Goal: Obtain resource: Download file/media

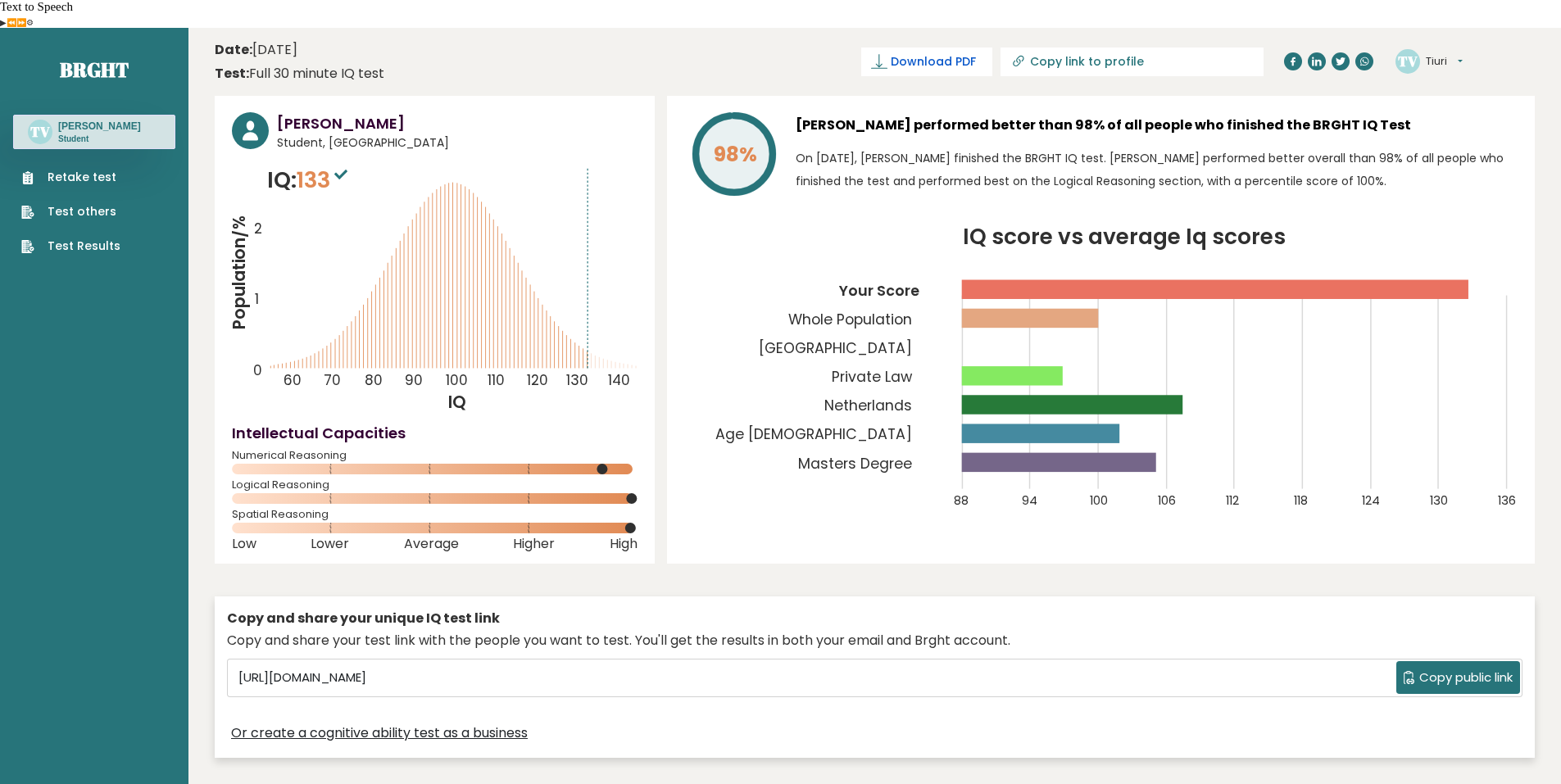
click at [976, 54] on span "Download PDF" at bounding box center [933, 62] width 85 height 17
click at [964, 47] on span "✓ Your PDF is downloaded..." at bounding box center [899, 62] width 186 height 29
drag, startPoint x: 1485, startPoint y: 0, endPoint x: 758, endPoint y: 63, distance: 729.7
click at [973, 47] on span "✓ Your PDF is downloaded..." at bounding box center [899, 62] width 186 height 29
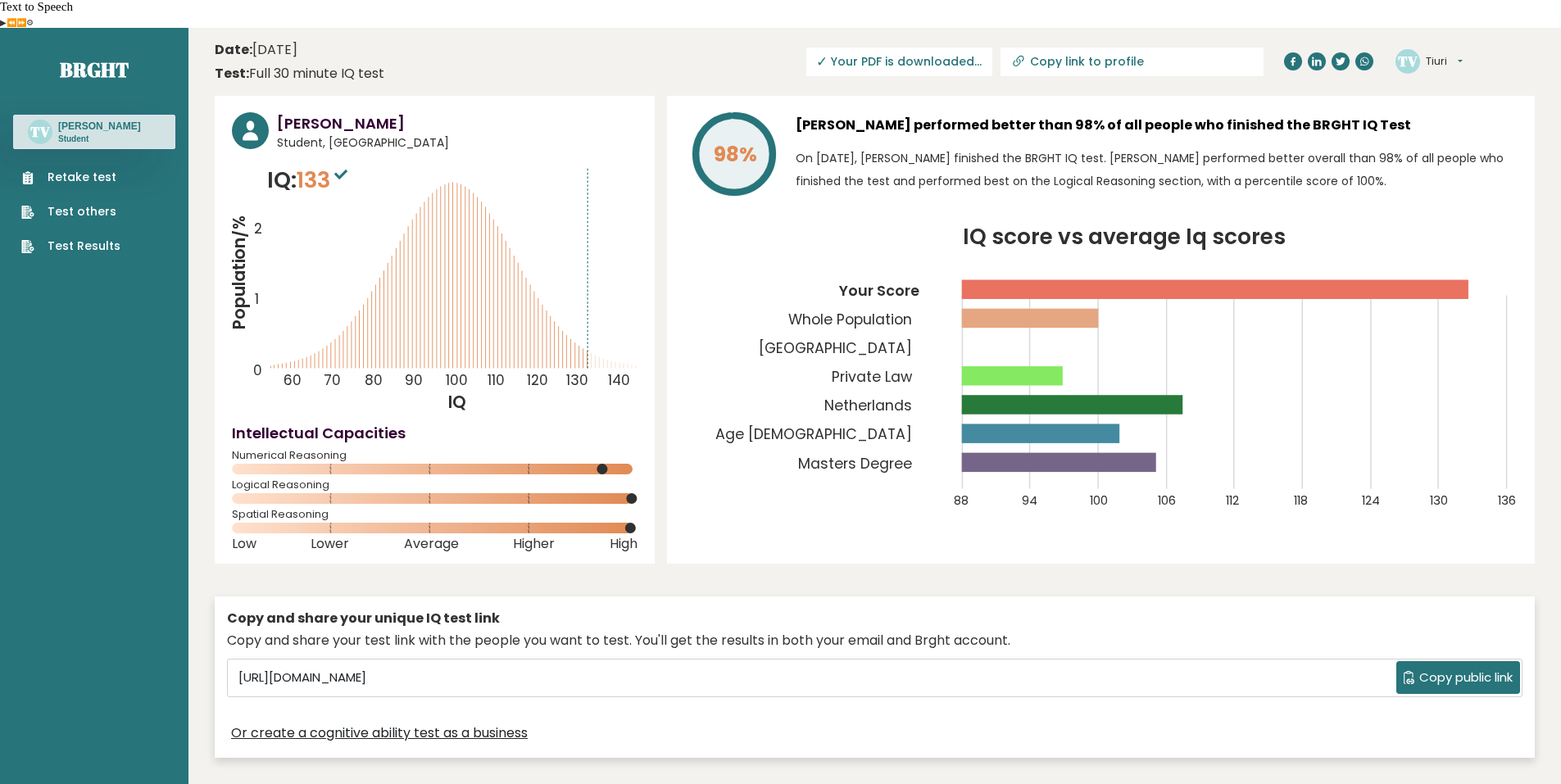
click at [973, 47] on span "✓ Your PDF is downloaded..." at bounding box center [899, 62] width 186 height 29
click at [609, 113] on h3 "[PERSON_NAME]" at bounding box center [457, 123] width 360 height 22
click at [271, 40] on time "Date: [DATE]" at bounding box center [256, 50] width 83 height 20
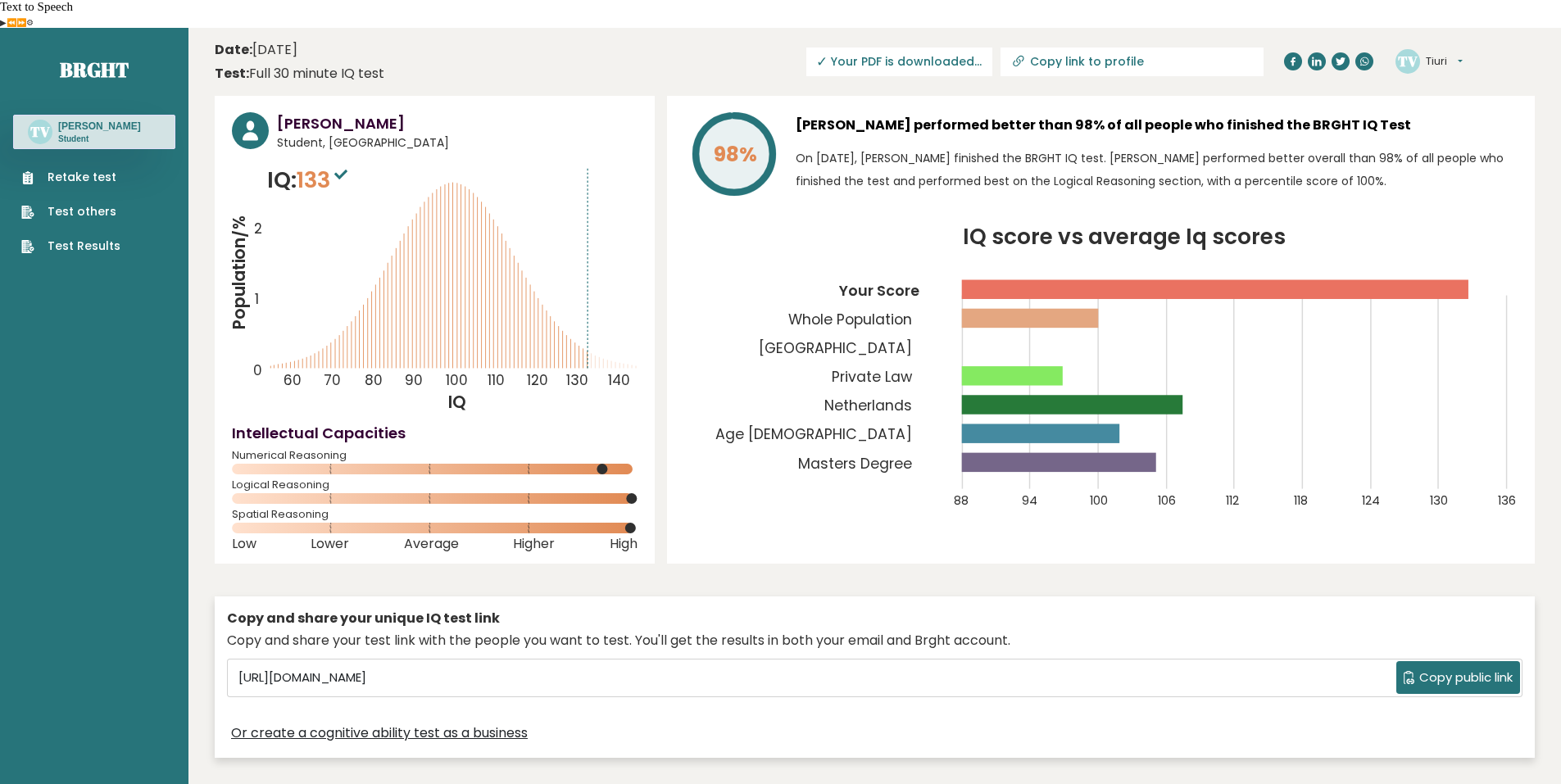
click at [366, 40] on div "Date: [DATE] Test: Full 30 minute IQ test" at bounding box center [300, 62] width 170 height 44
click at [329, 36] on header "Date: [DATE] Test: Full 30 minute IQ test Download PDF Downloading... Downloadi…" at bounding box center [874, 62] width 1321 height 52
click at [397, 36] on header "Date: [DATE] Test: Full 30 minute IQ test Download PDF Downloading... Downloadi…" at bounding box center [874, 62] width 1321 height 52
click at [1468, 45] on div "TV [GEOGRAPHIC_DATA] Dashboard Profile Settings Logout" at bounding box center [1465, 61] width 139 height 33
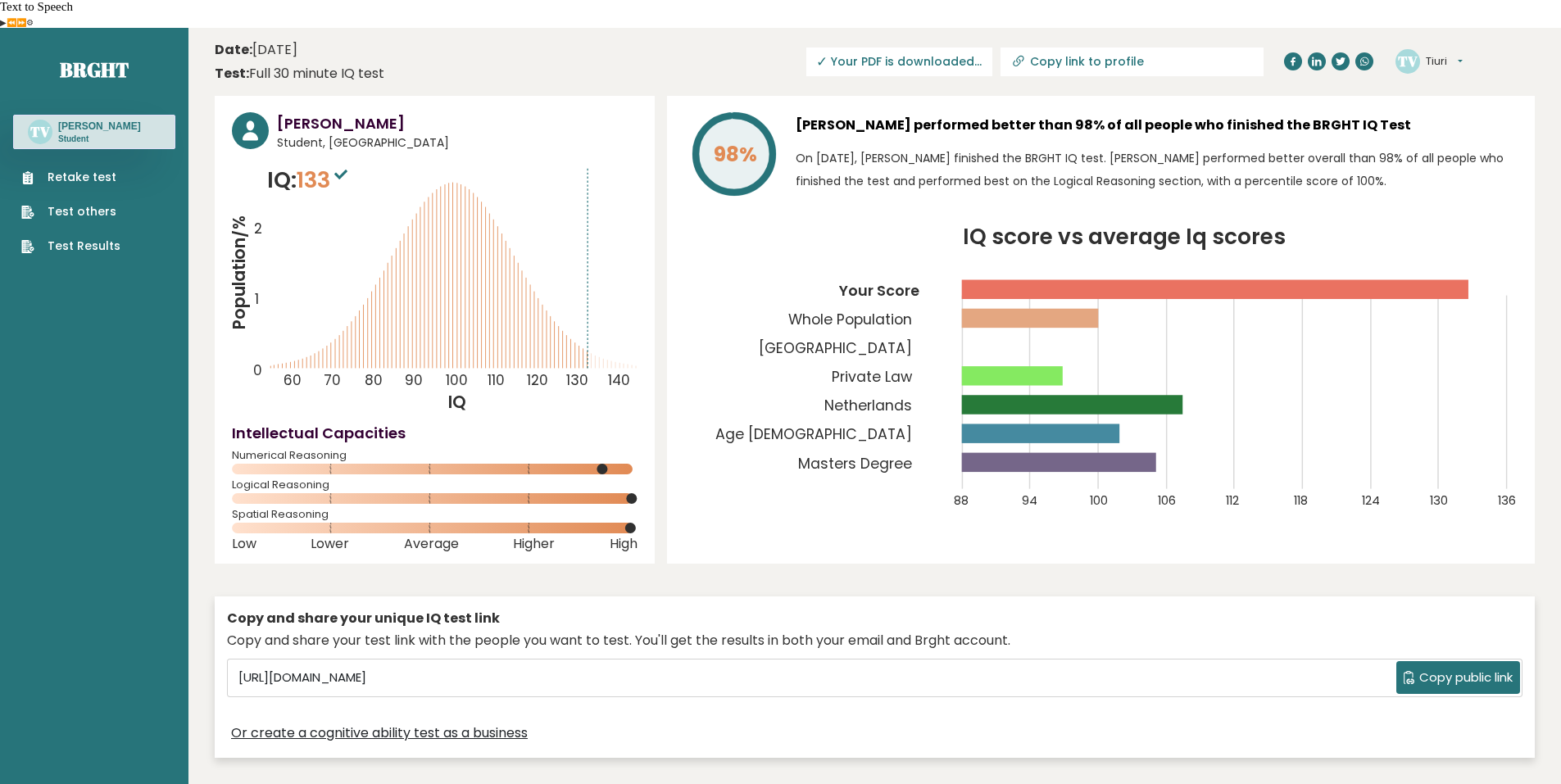
click at [1453, 54] on button "Tiuri" at bounding box center [1444, 62] width 37 height 16
click at [1167, 55] on input "Copy link to profile" at bounding box center [1141, 61] width 223 height 13
type input "[URL][DOMAIN_NAME]"
click at [976, 54] on span "Download PDF" at bounding box center [933, 62] width 85 height 17
